Goal: Transaction & Acquisition: Purchase product/service

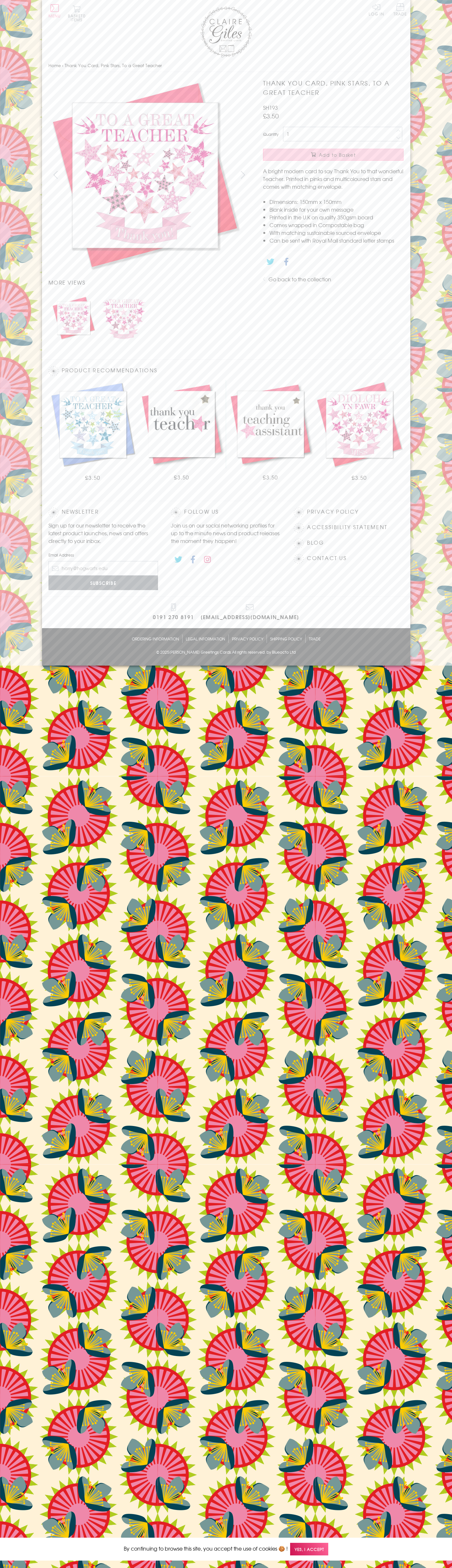
click at [333, 155] on span "Add to Basket" at bounding box center [337, 155] width 37 height 7
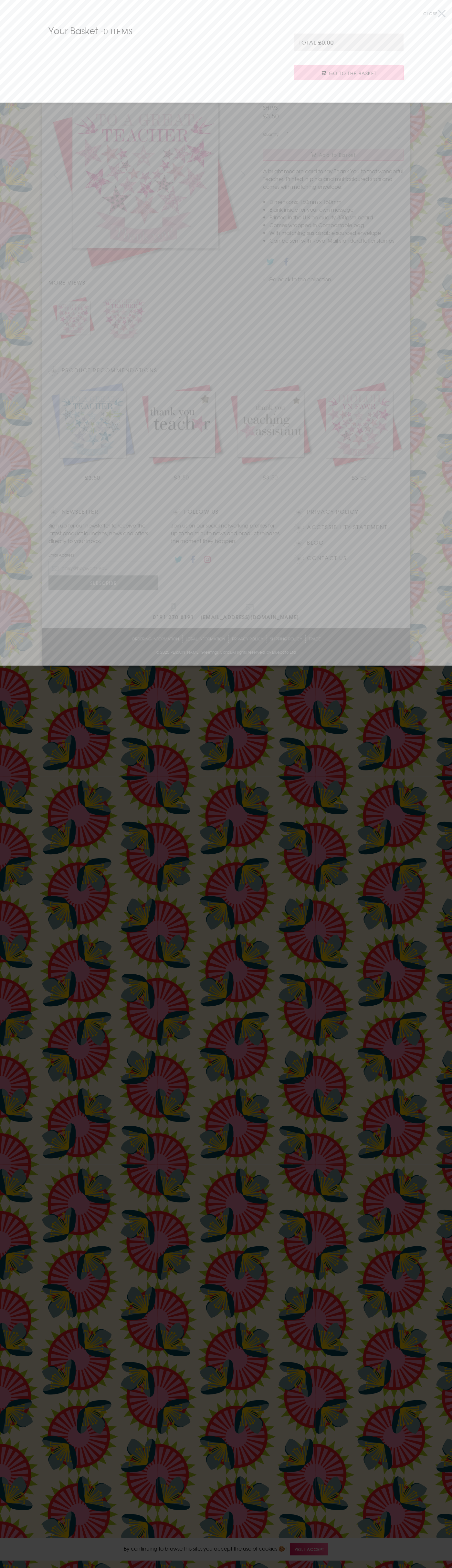
click at [348, 73] on span "Go to the Basket" at bounding box center [353, 73] width 48 height 7
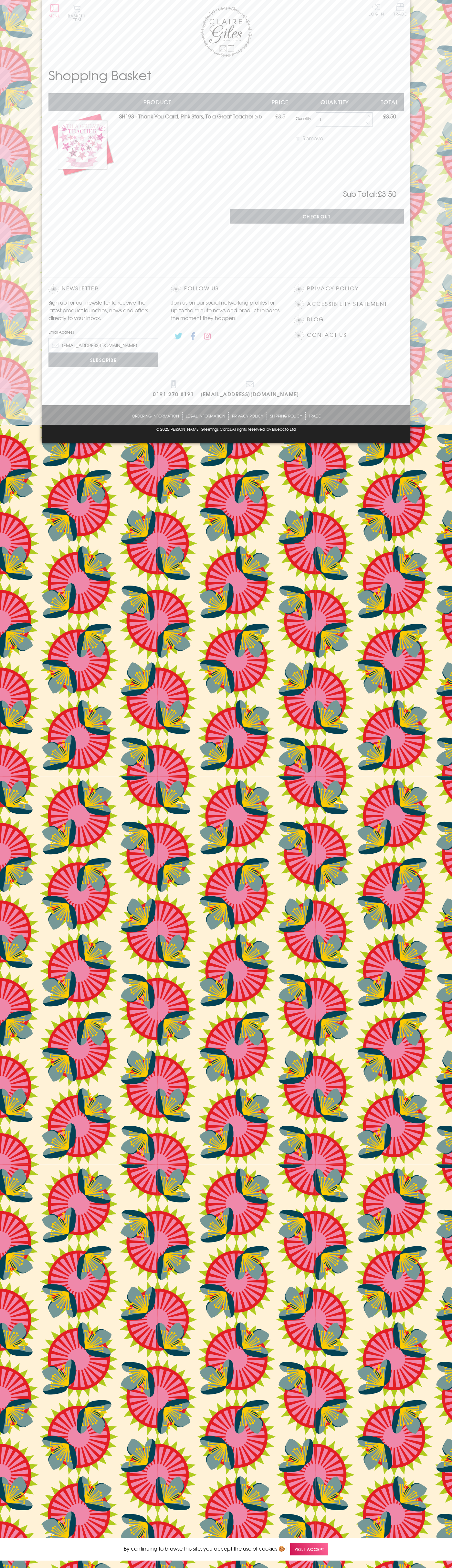
type input "[EMAIL_ADDRESS][DOMAIN_NAME]"
click at [316, 217] on input "Checkout" at bounding box center [317, 216] width 174 height 15
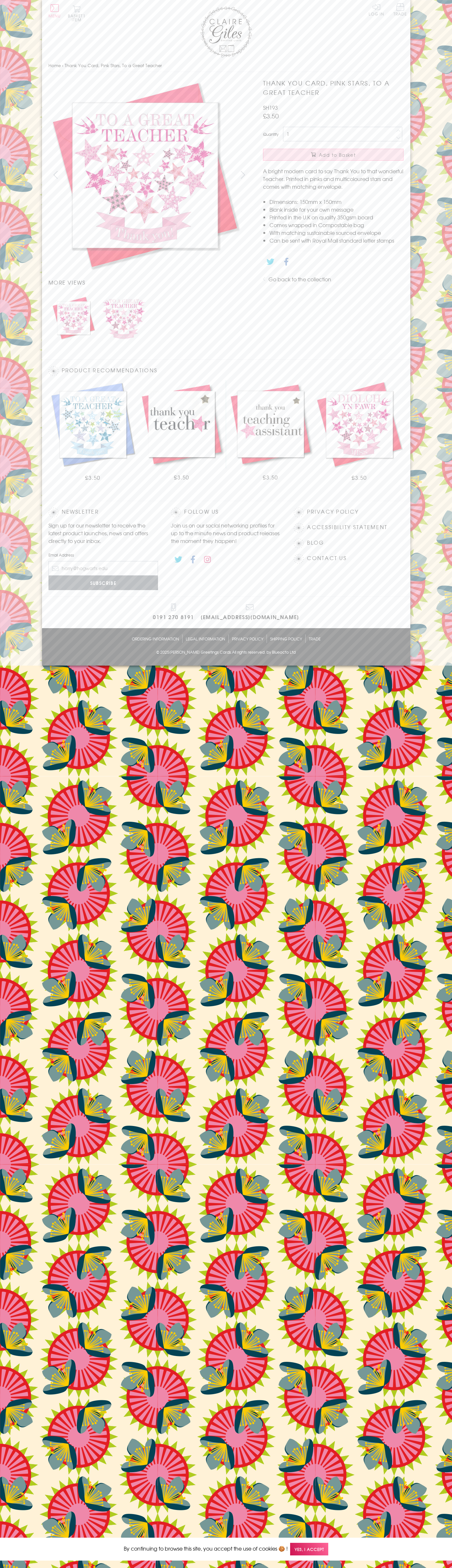
click at [77, 13] on button "Basket 1 item" at bounding box center [76, 13] width 18 height 16
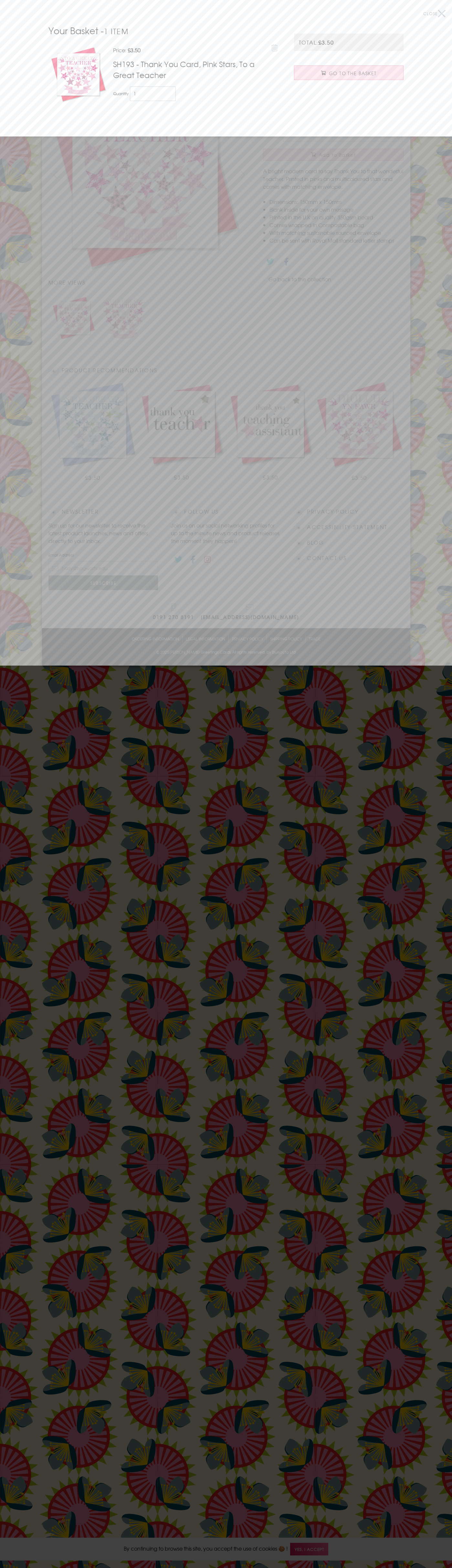
click at [275, 47] on icon at bounding box center [274, 48] width 7 height 7
